Goal: Task Accomplishment & Management: Use online tool/utility

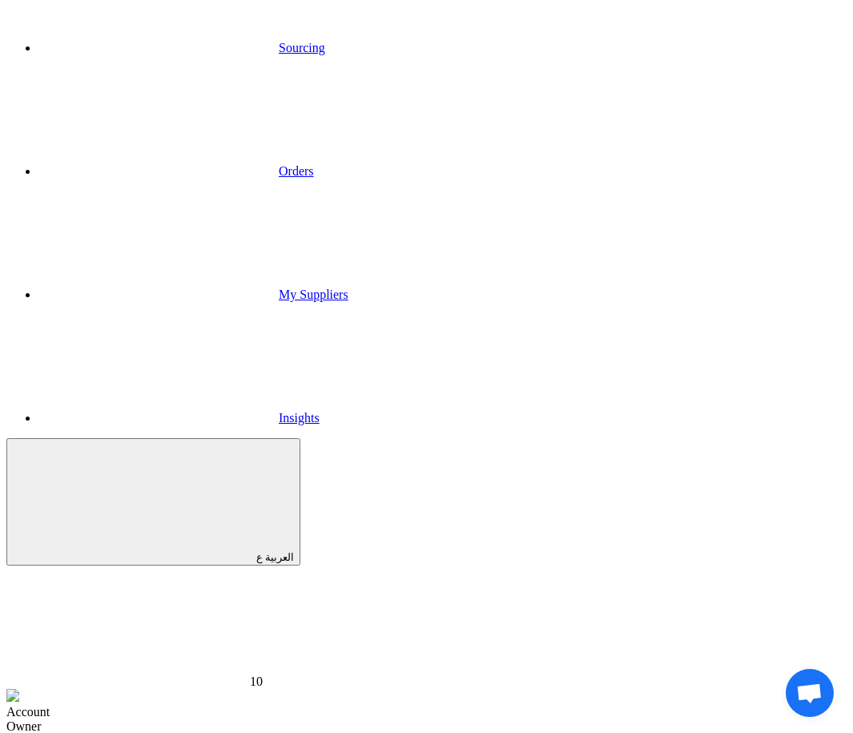
scroll to position [128, 0]
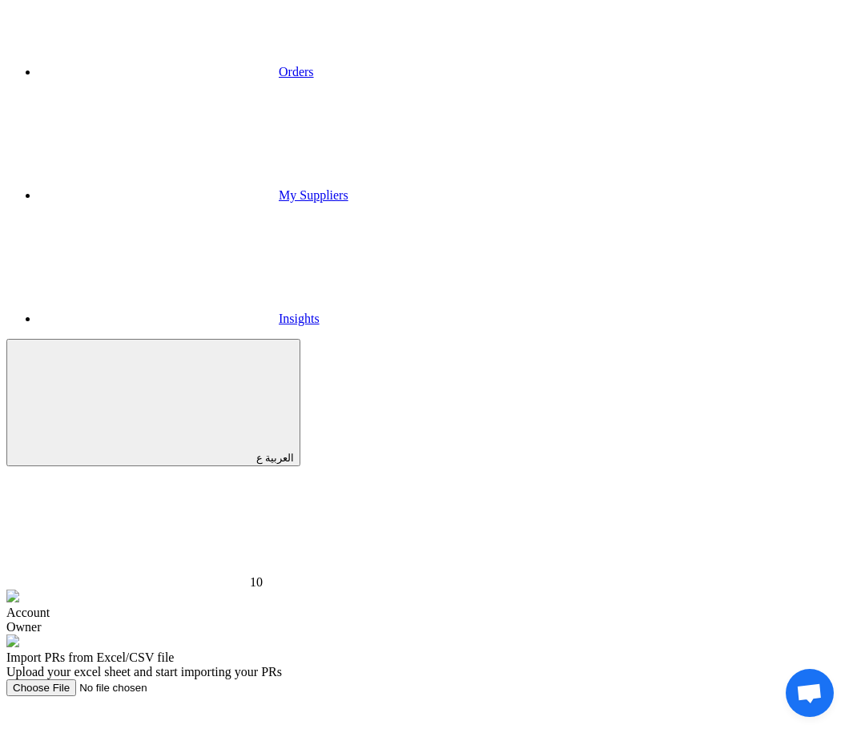
scroll to position [163, 0]
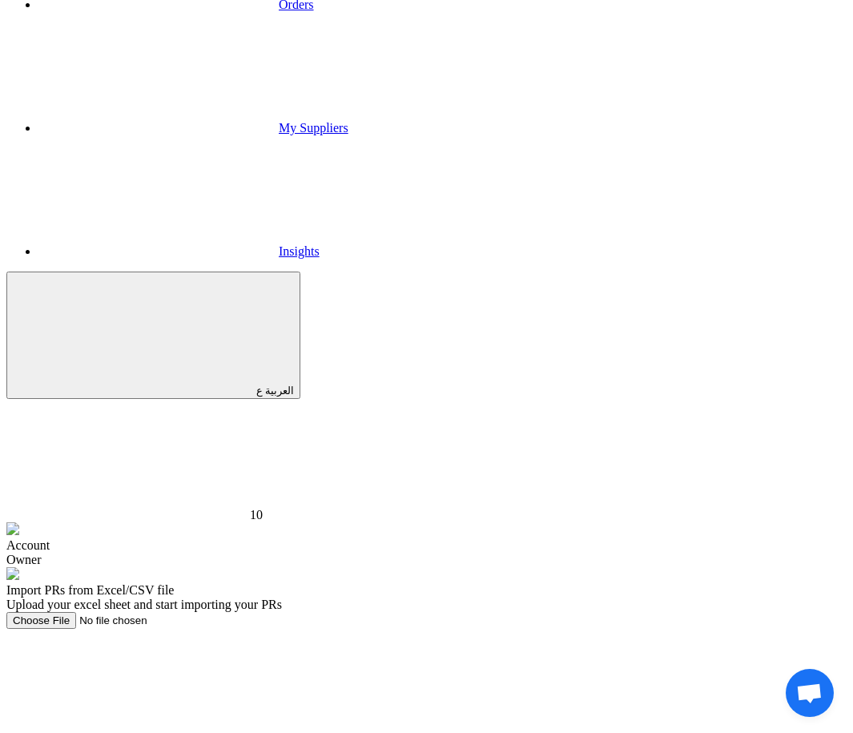
scroll to position [279, 0]
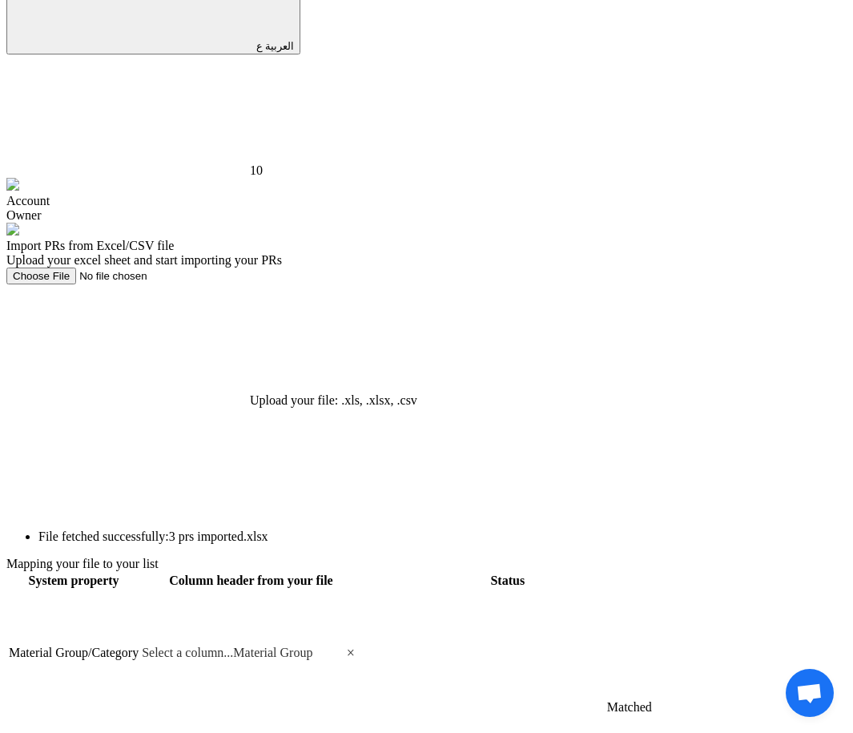
scroll to position [635, 0]
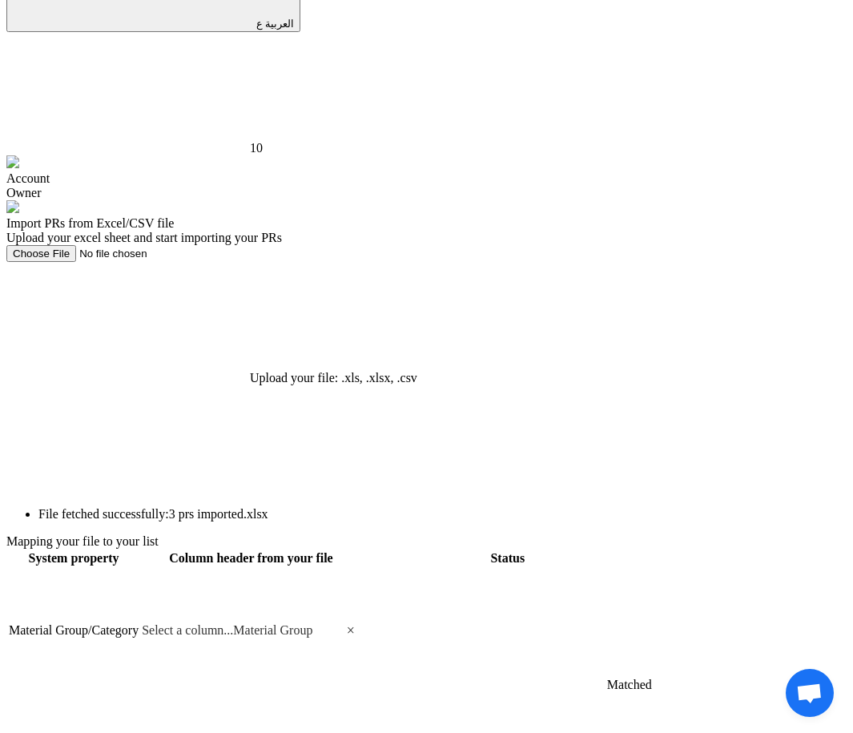
type input "lo"
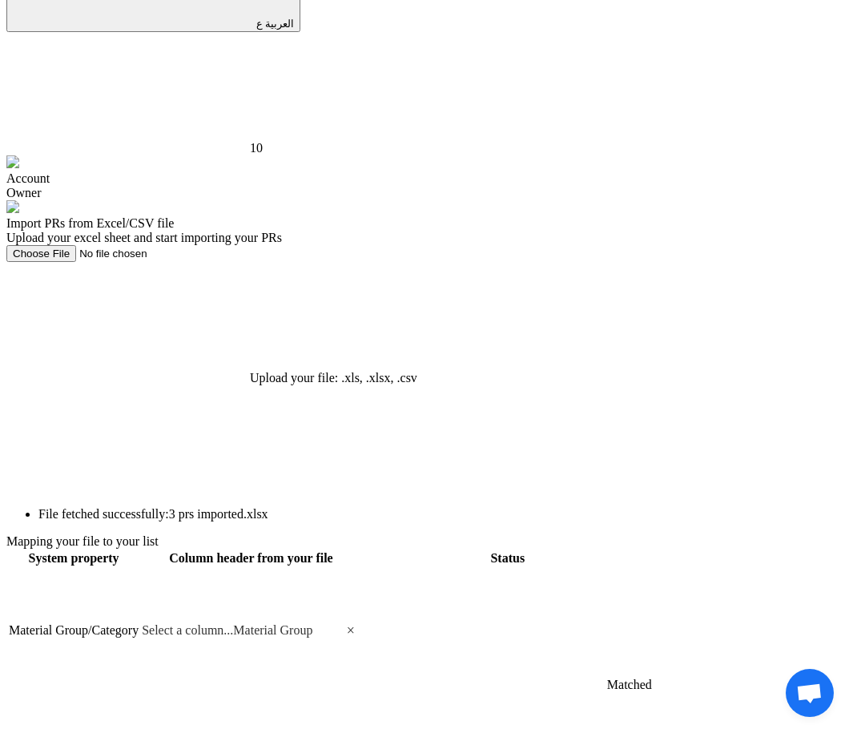
scroll to position [160, 0]
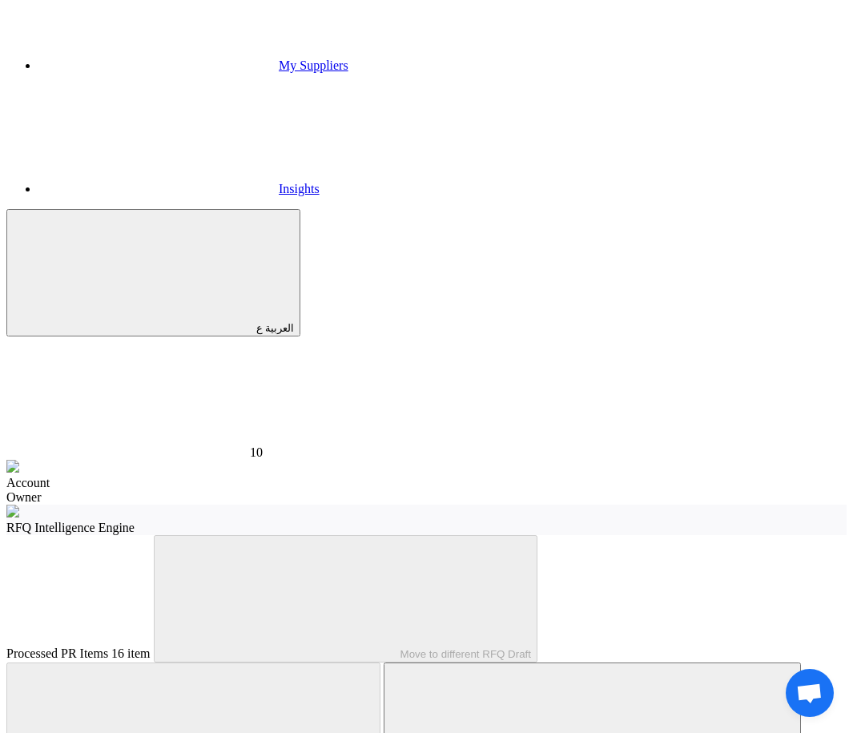
scroll to position [389, 0]
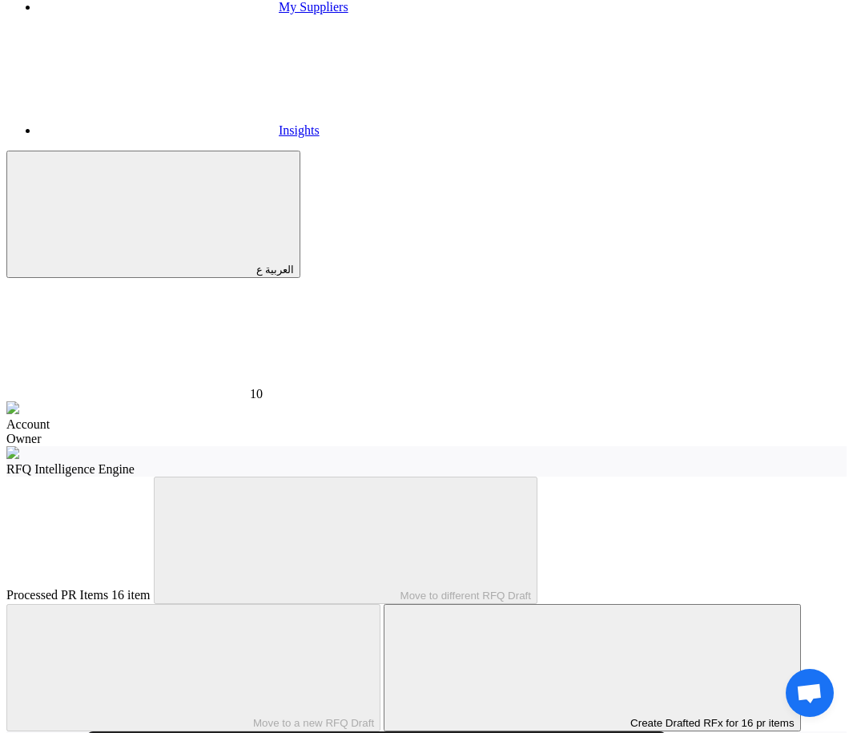
checkbox input "true"
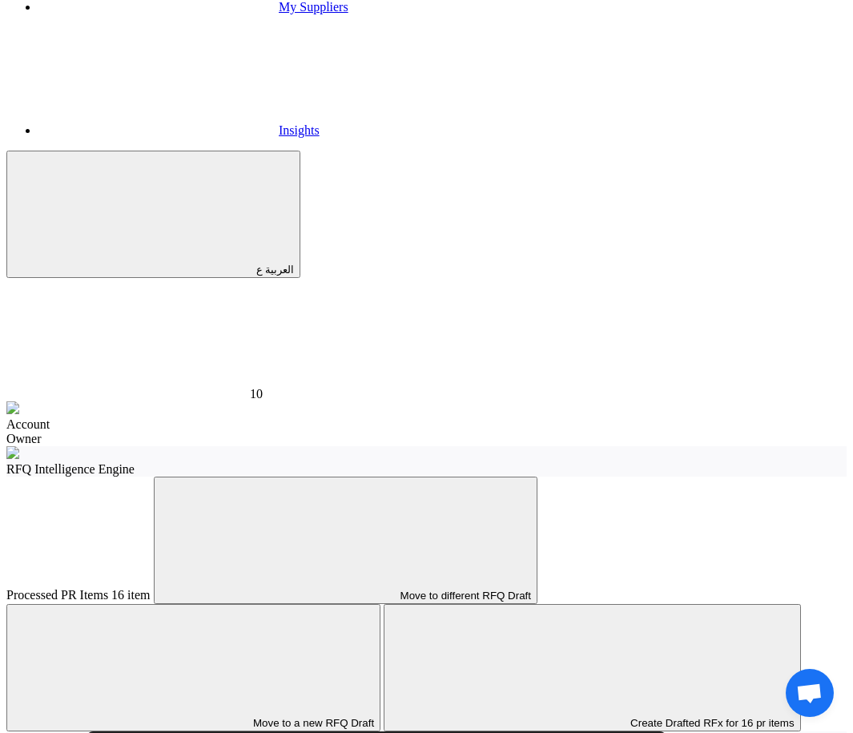
checkbox input "true"
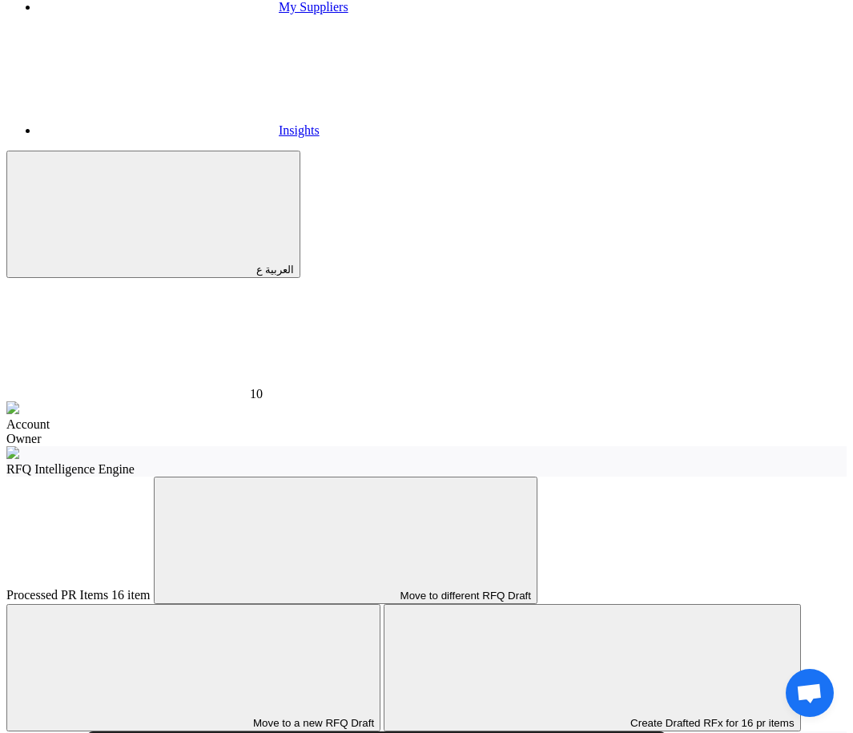
checkbox input "true"
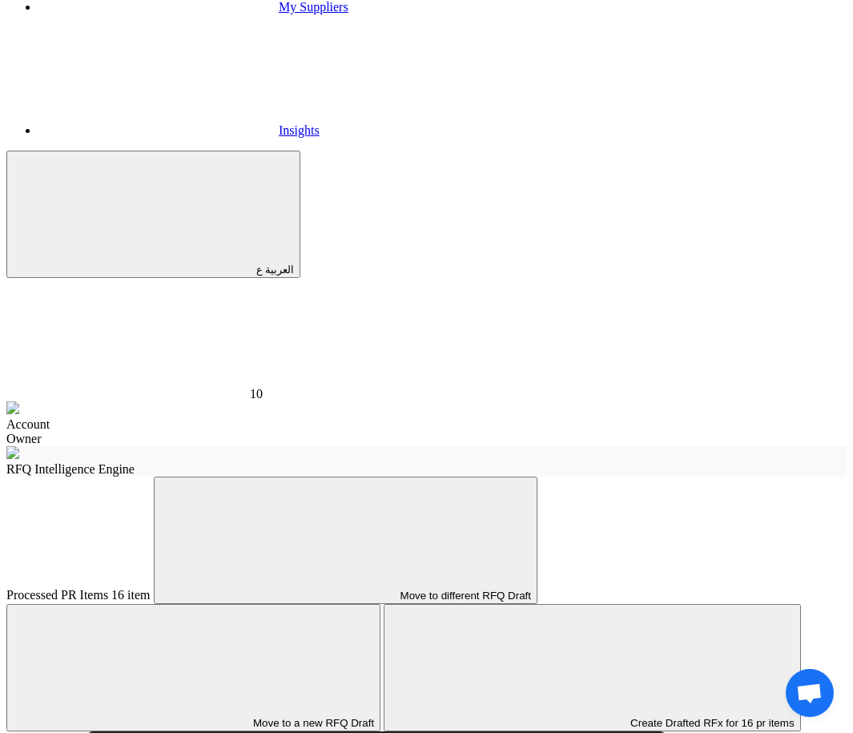
checkbox input "true"
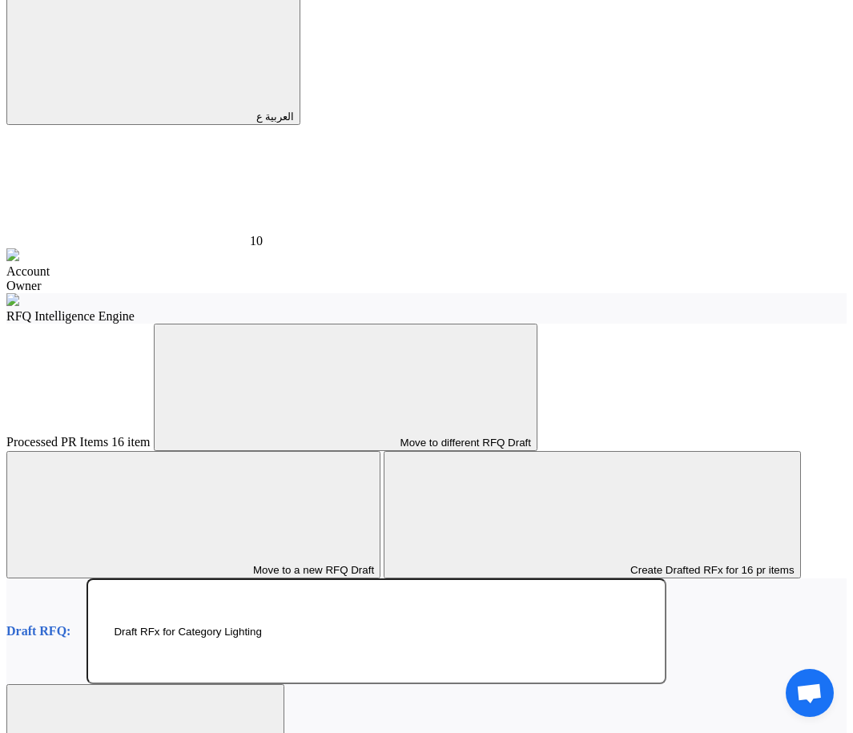
scroll to position [481, 0]
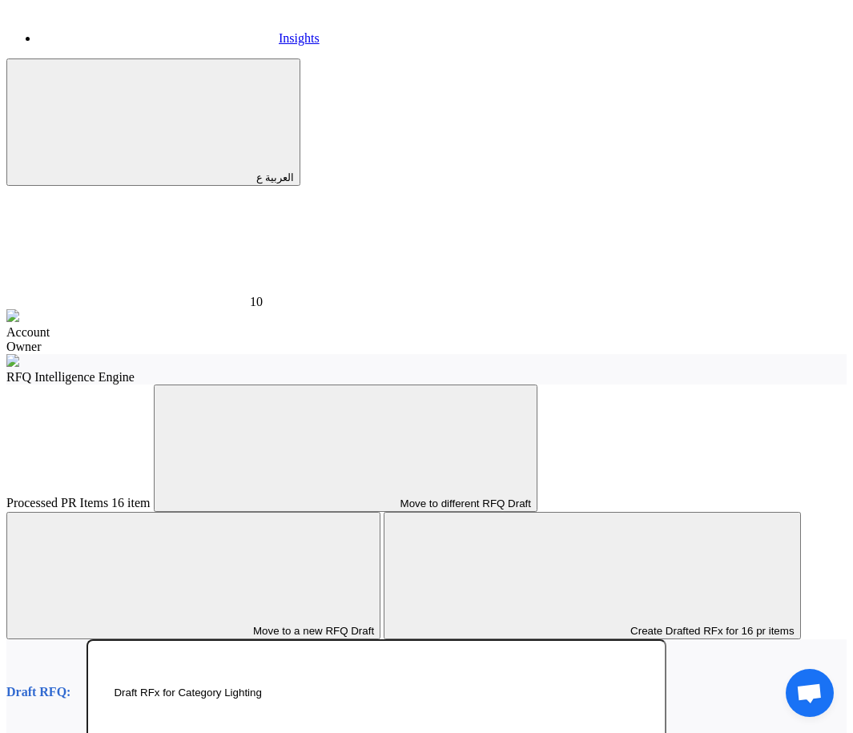
checkbox input "true"
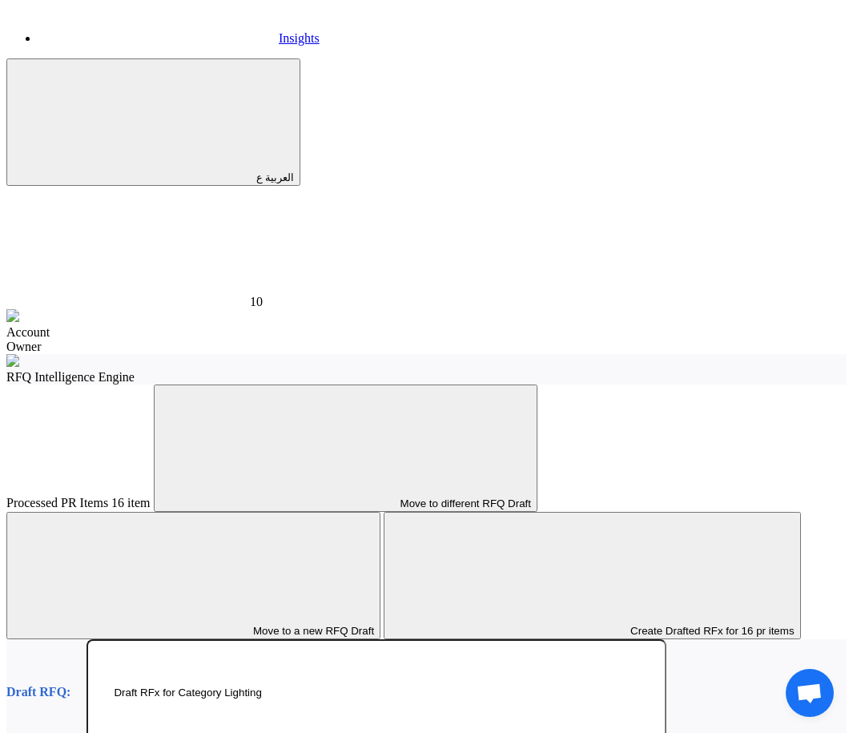
checkbox input "true"
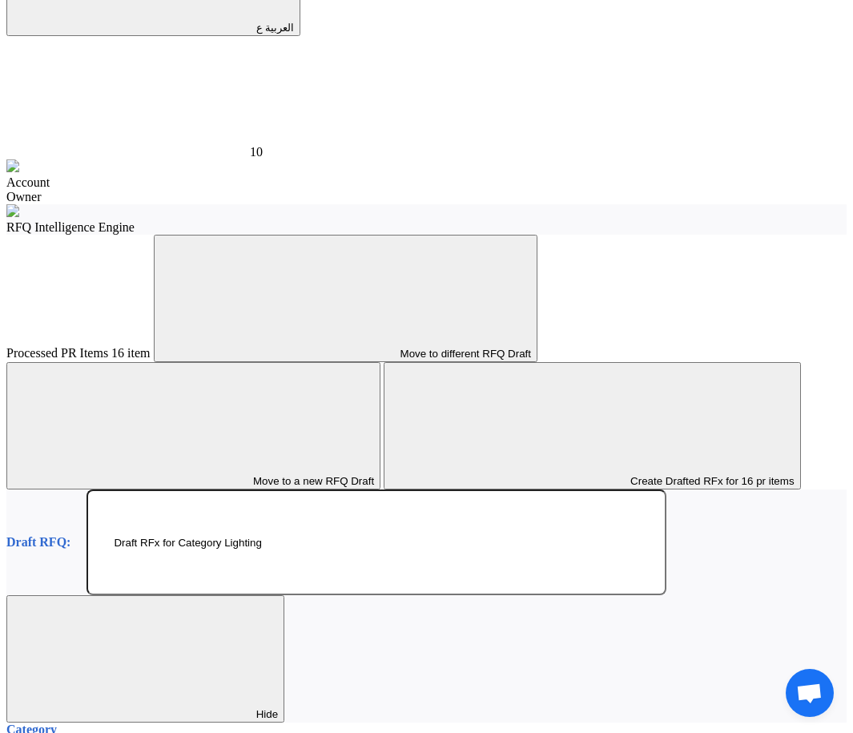
scroll to position [0, 0]
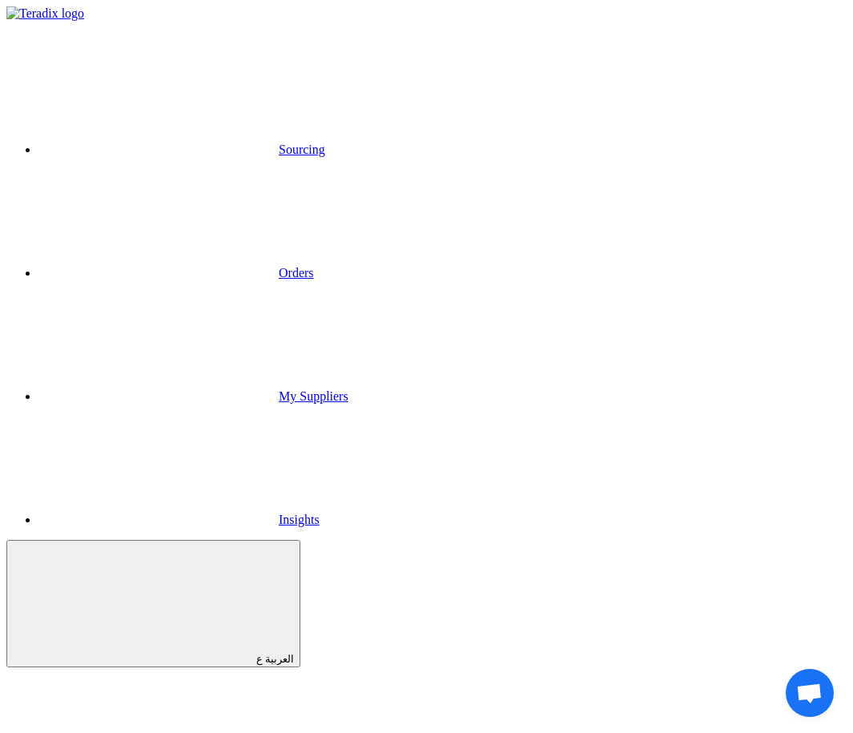
drag, startPoint x: 95, startPoint y: 451, endPoint x: 319, endPoint y: 461, distance: 223.7
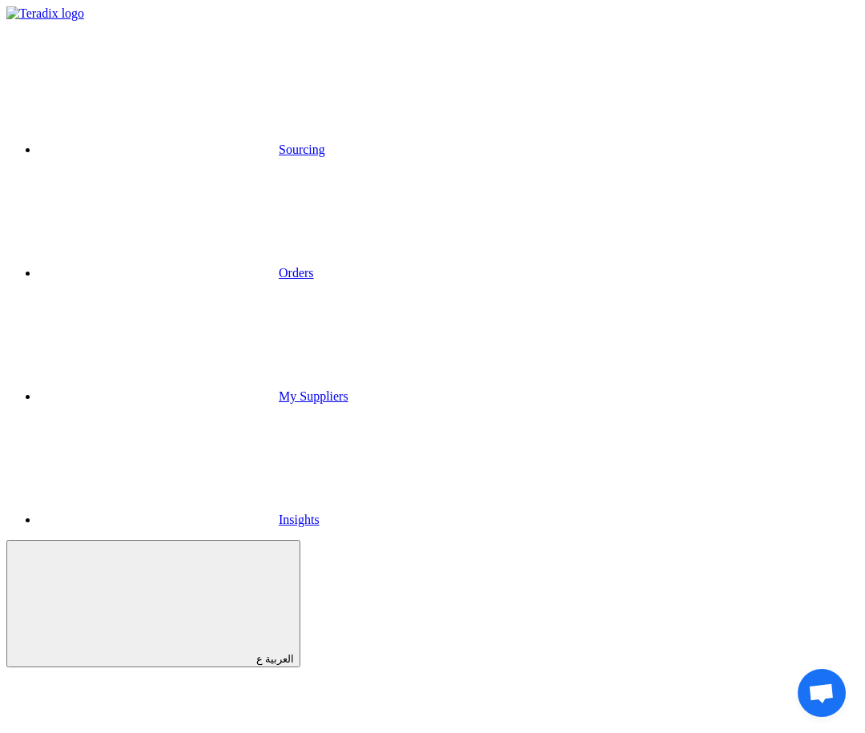
paste input "Draft RFx for Category Lighting"
type input "Draft RFx for Category Lighting"
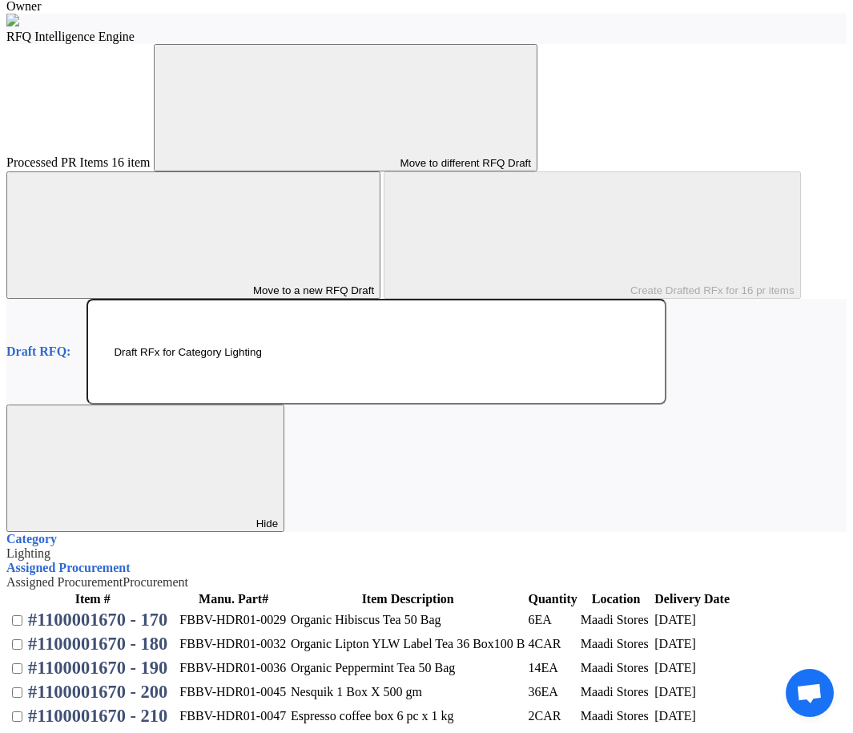
scroll to position [827, 0]
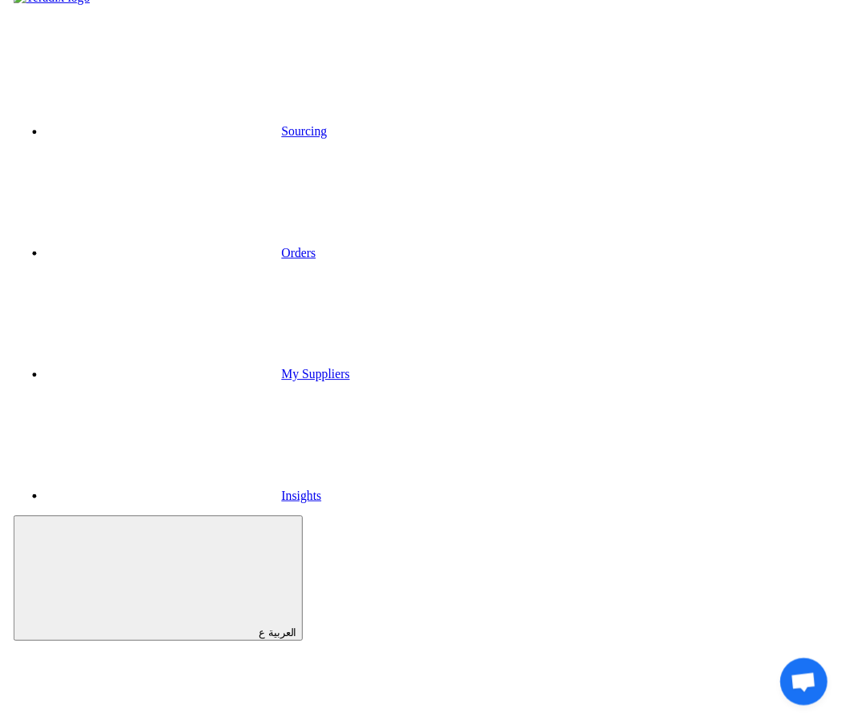
scroll to position [0, 0]
